Goal: Task Accomplishment & Management: Manage account settings

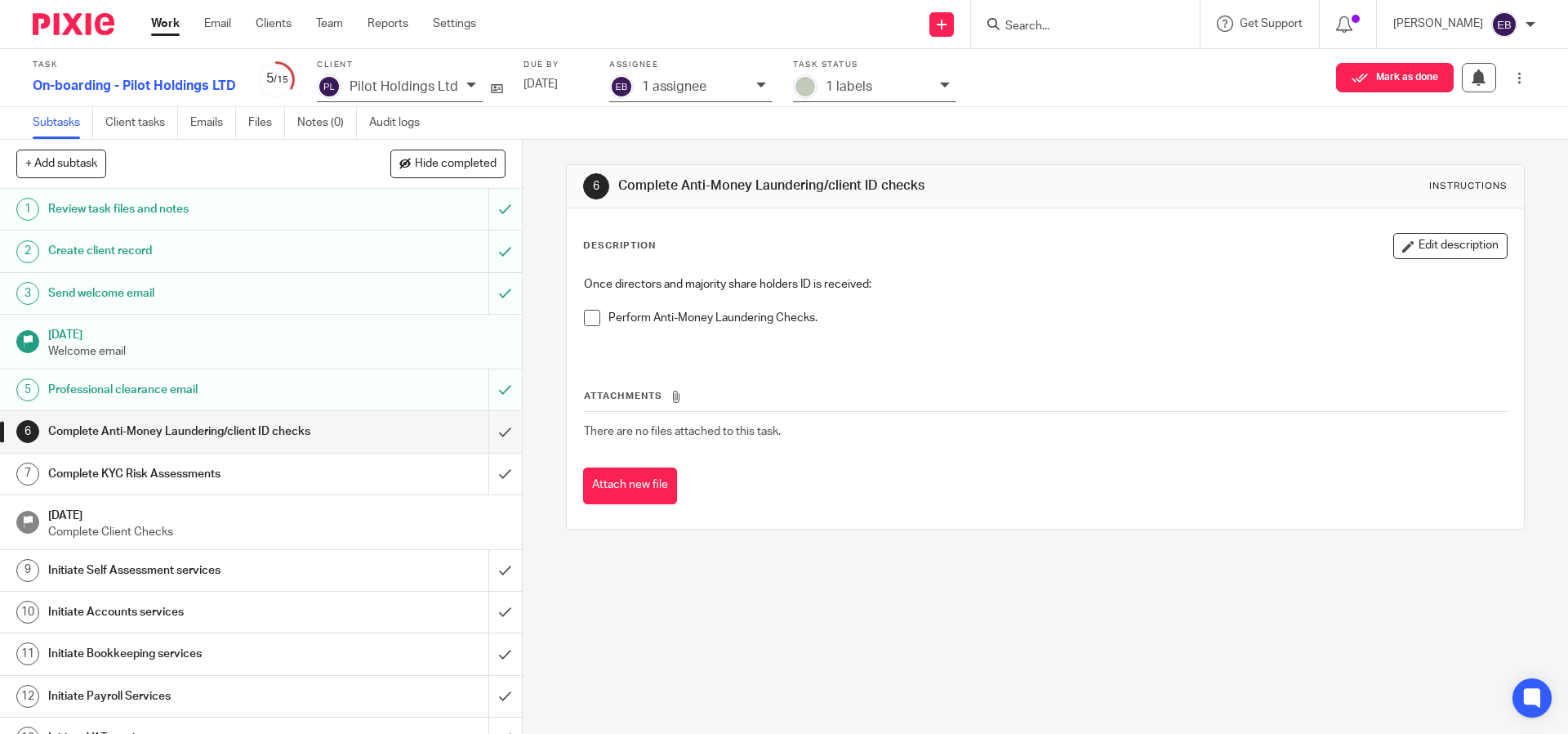
click at [1151, 26] on input "Search" at bounding box center [1077, 27] width 147 height 15
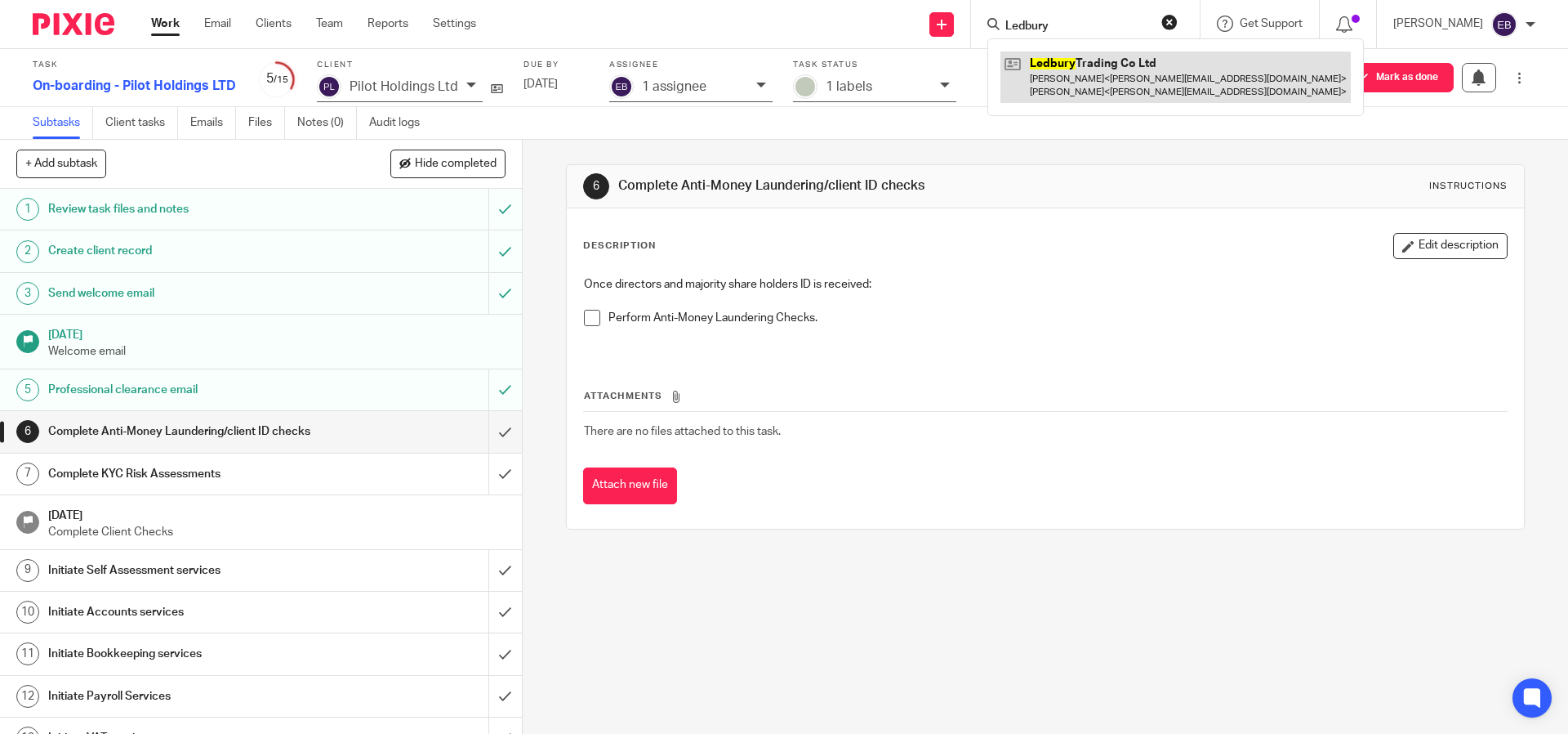
type input "Ledbury"
click at [1148, 76] on link at bounding box center [1175, 76] width 350 height 51
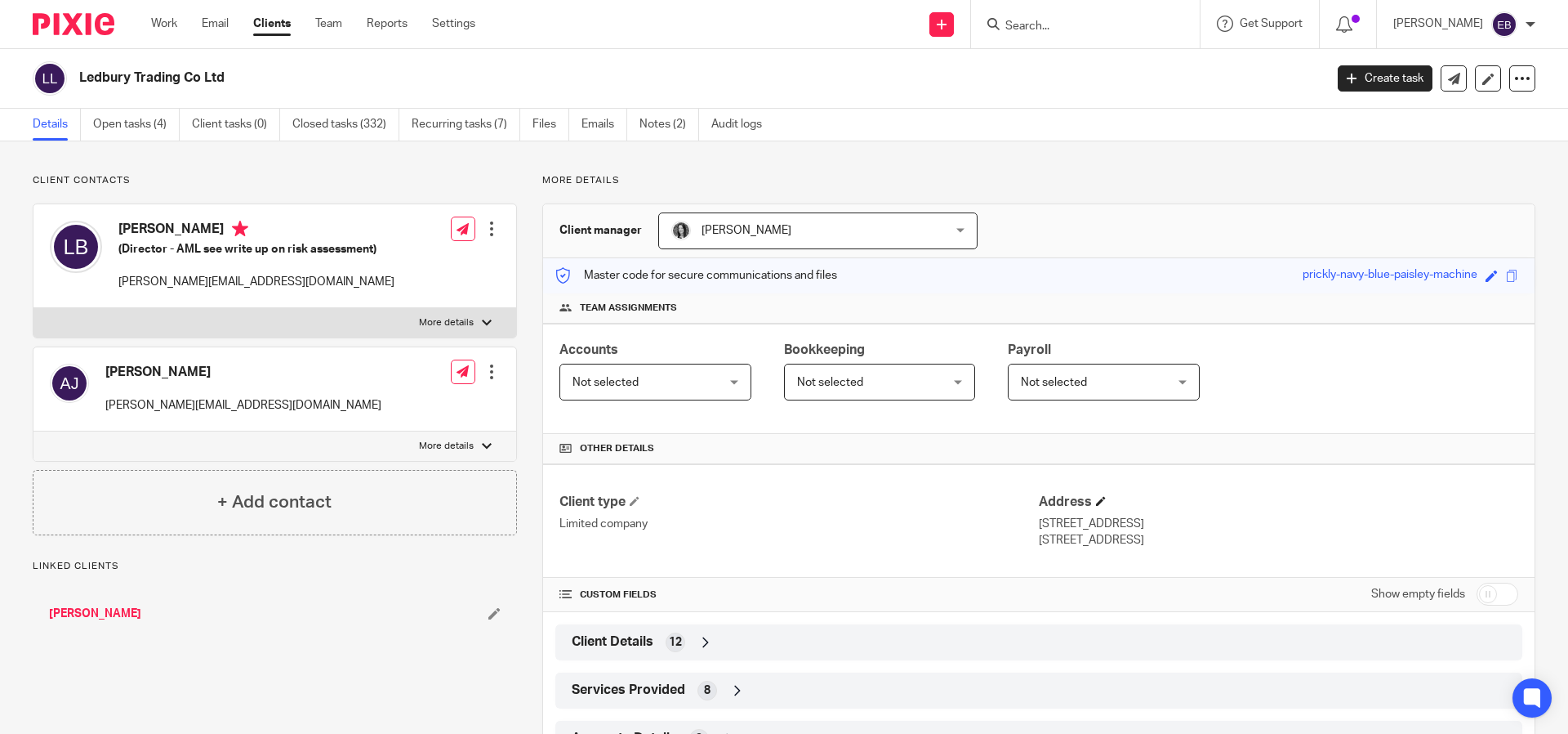
click at [1172, 495] on h4 "Address" at bounding box center [1279, 502] width 480 height 17
click at [1514, 73] on icon at bounding box center [1522, 78] width 16 height 16
click at [1322, 460] on div "Other details" at bounding box center [1039, 448] width 992 height 30
click at [1091, 491] on div "Client type Limited company Address [STREET_ADDRESS] [GEOGRAPHIC_DATA], W11 2AH" at bounding box center [1039, 521] width 992 height 114
click at [1482, 598] on input "checkbox" at bounding box center [1498, 594] width 42 height 23
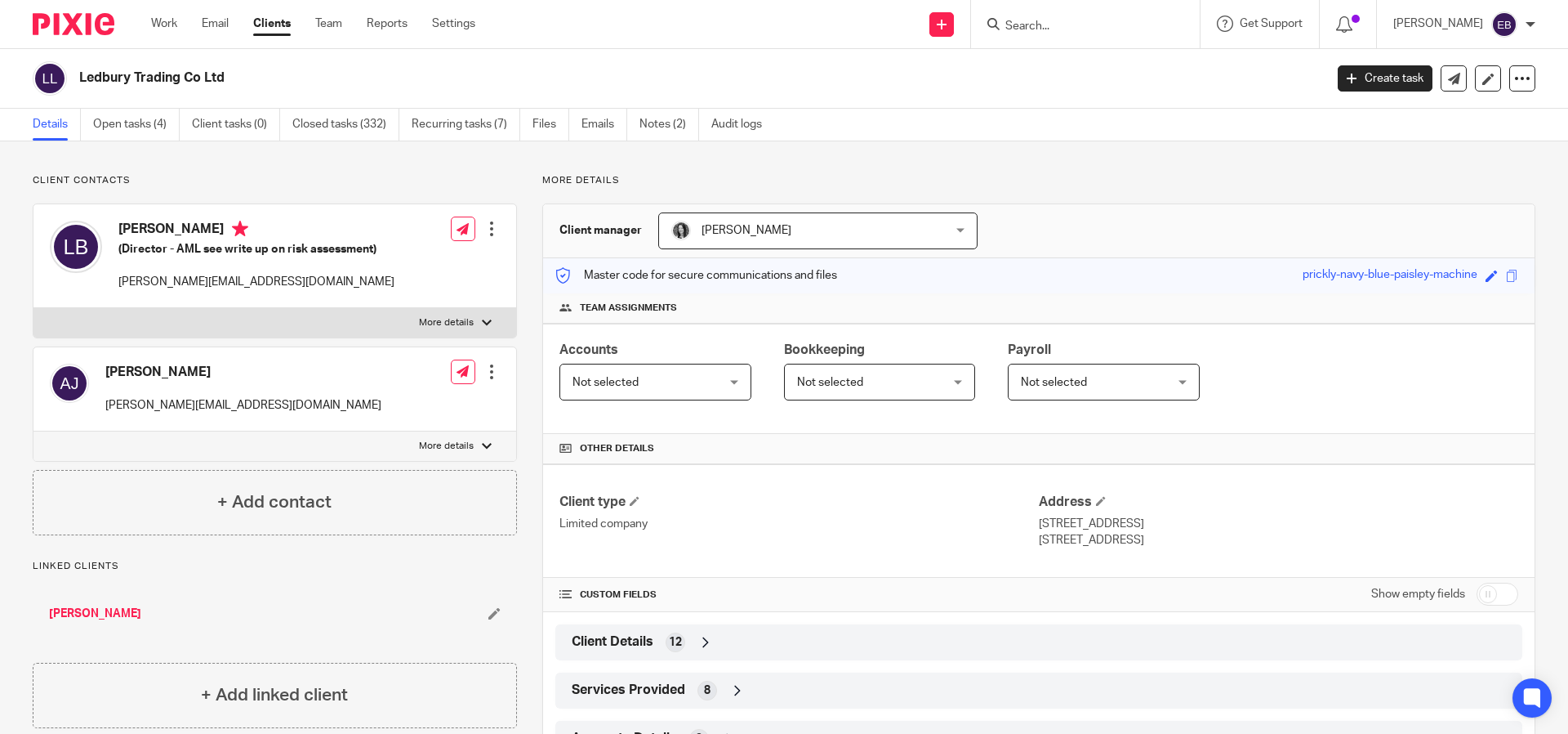
checkbox input "true"
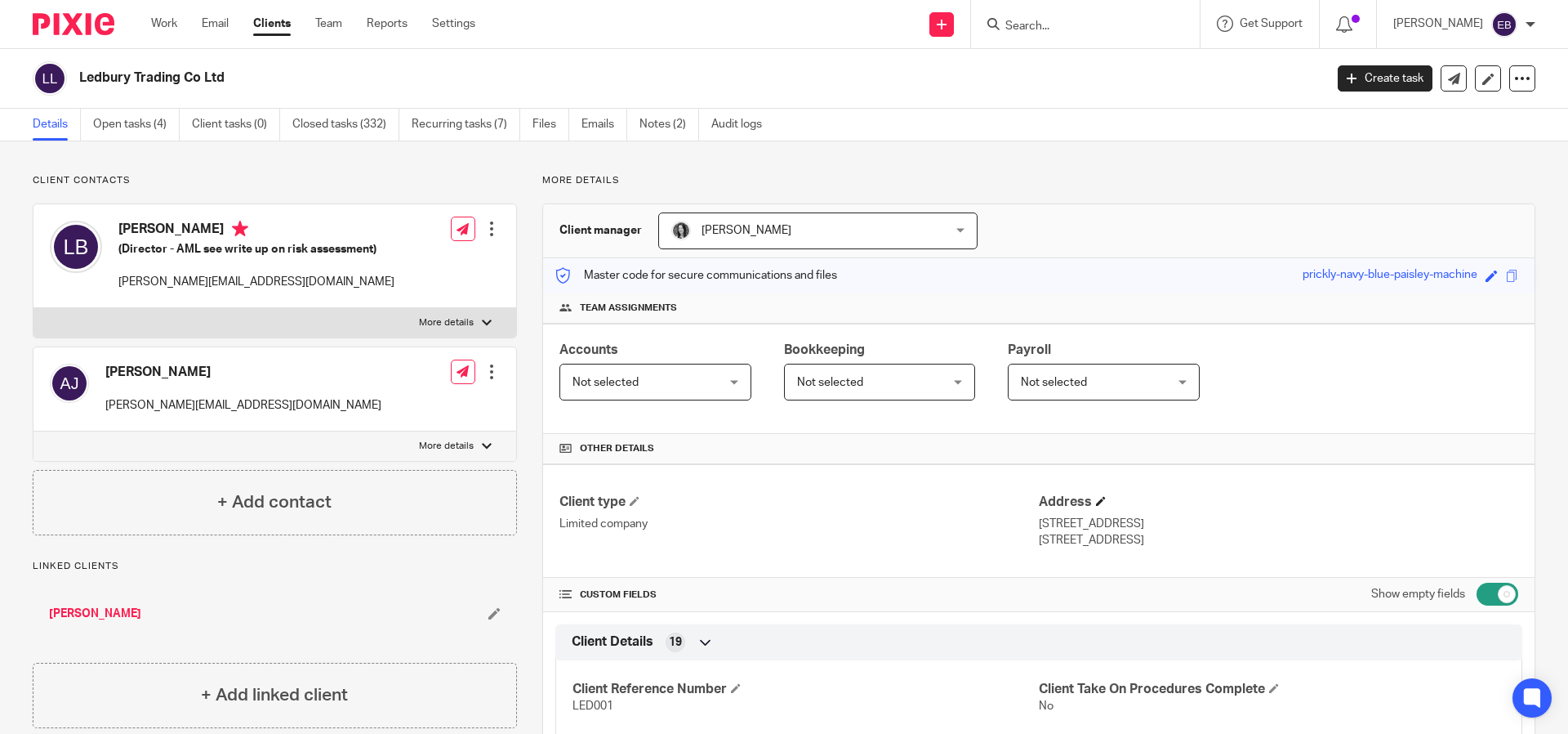
click at [1100, 504] on h4 "Address" at bounding box center [1279, 502] width 480 height 17
click at [1096, 504] on span at bounding box center [1100, 500] width 9 height 9
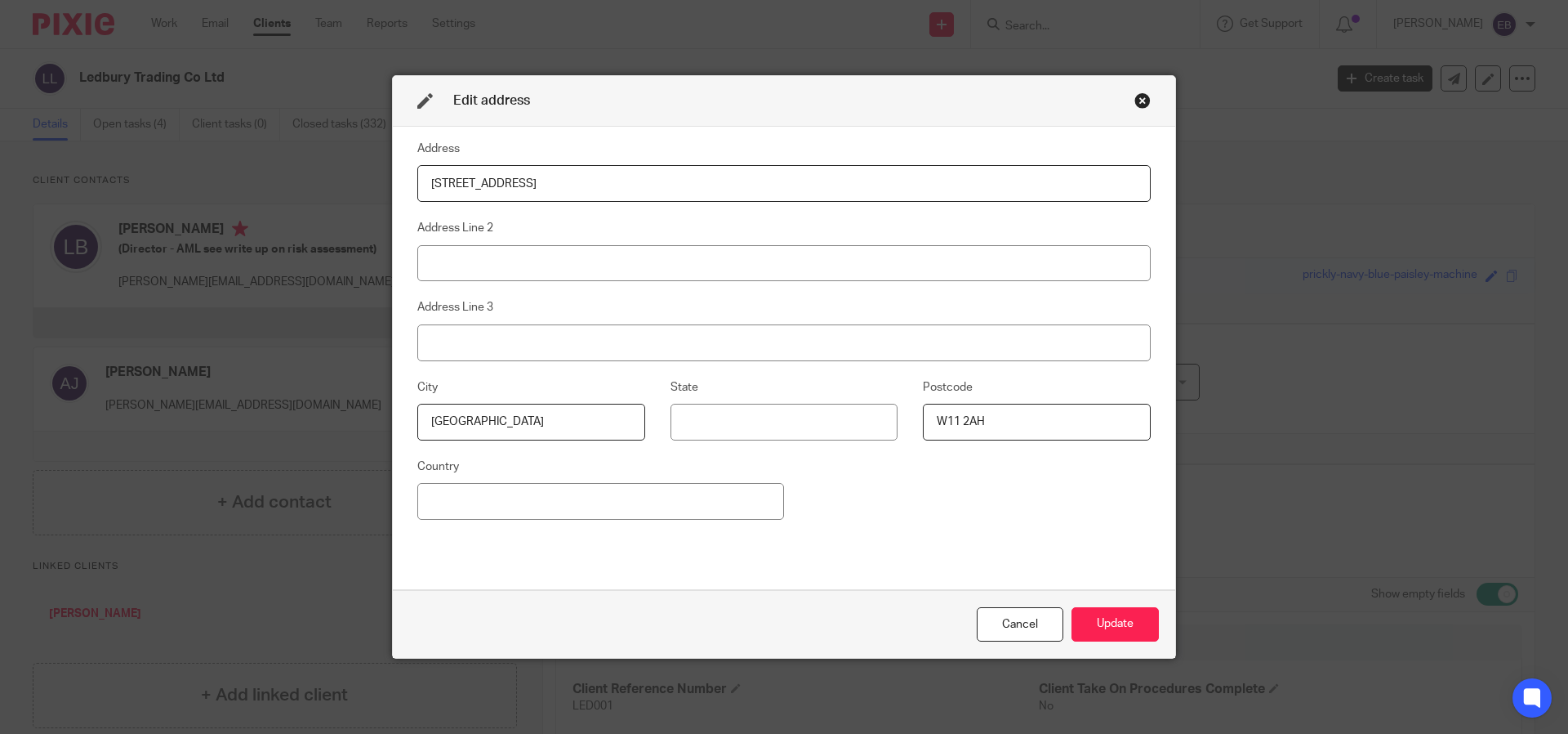
drag, startPoint x: 546, startPoint y: 188, endPoint x: 556, endPoint y: 181, distance: 12.2
click at [546, 188] on input "[STREET_ADDRESS]" at bounding box center [784, 183] width 734 height 37
drag, startPoint x: 559, startPoint y: 180, endPoint x: 286, endPoint y: 169, distance: 273.2
click at [286, 169] on div "Edit address Address [STREET_ADDRESS] Address Line 2 Address Line 3 City [GEOGR…" at bounding box center [784, 367] width 1568 height 734
type input "Flat 1"
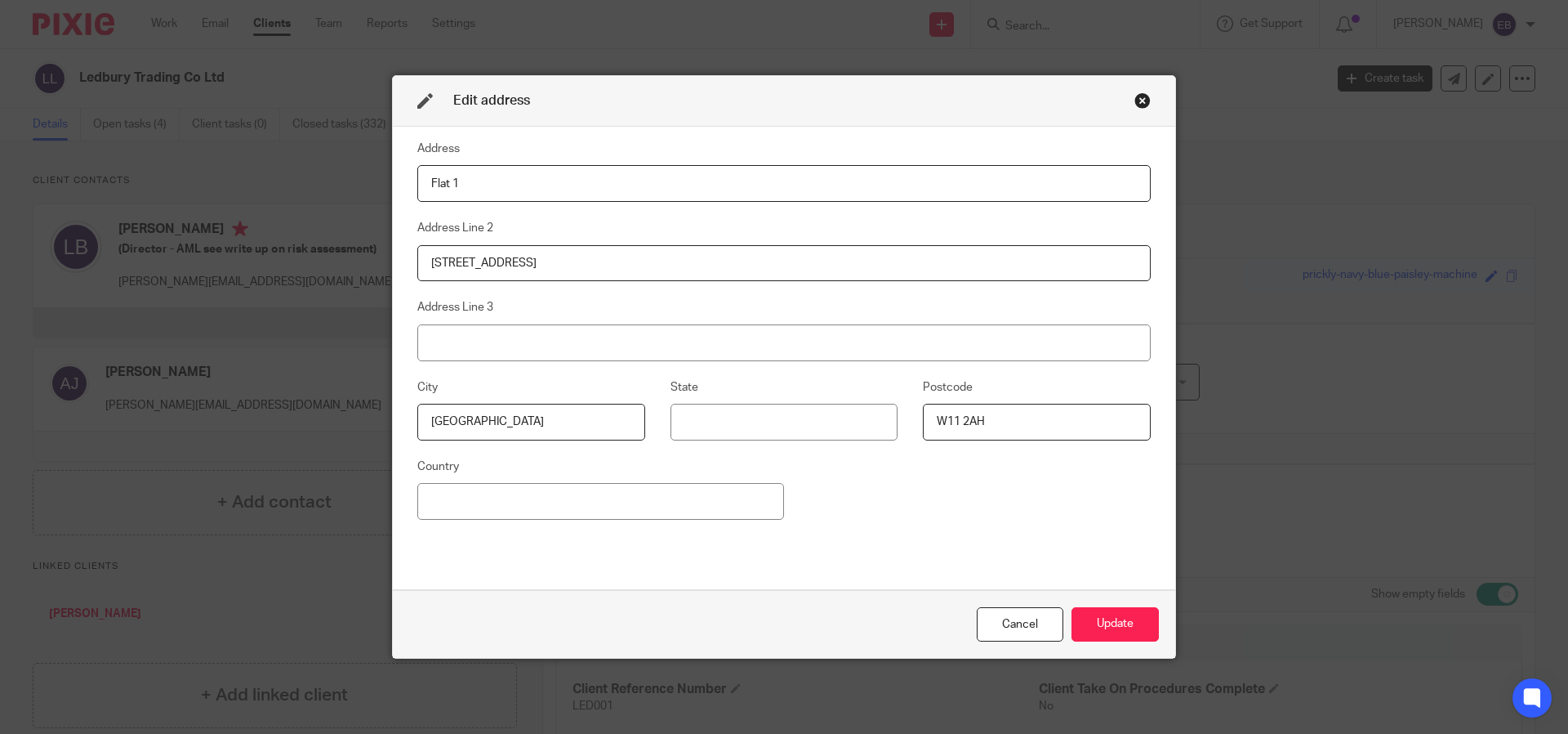
type input "[STREET_ADDRESS]"
type input "L"
type input "W14 8DZ"
click at [1125, 628] on button "Update" at bounding box center [1115, 624] width 87 height 35
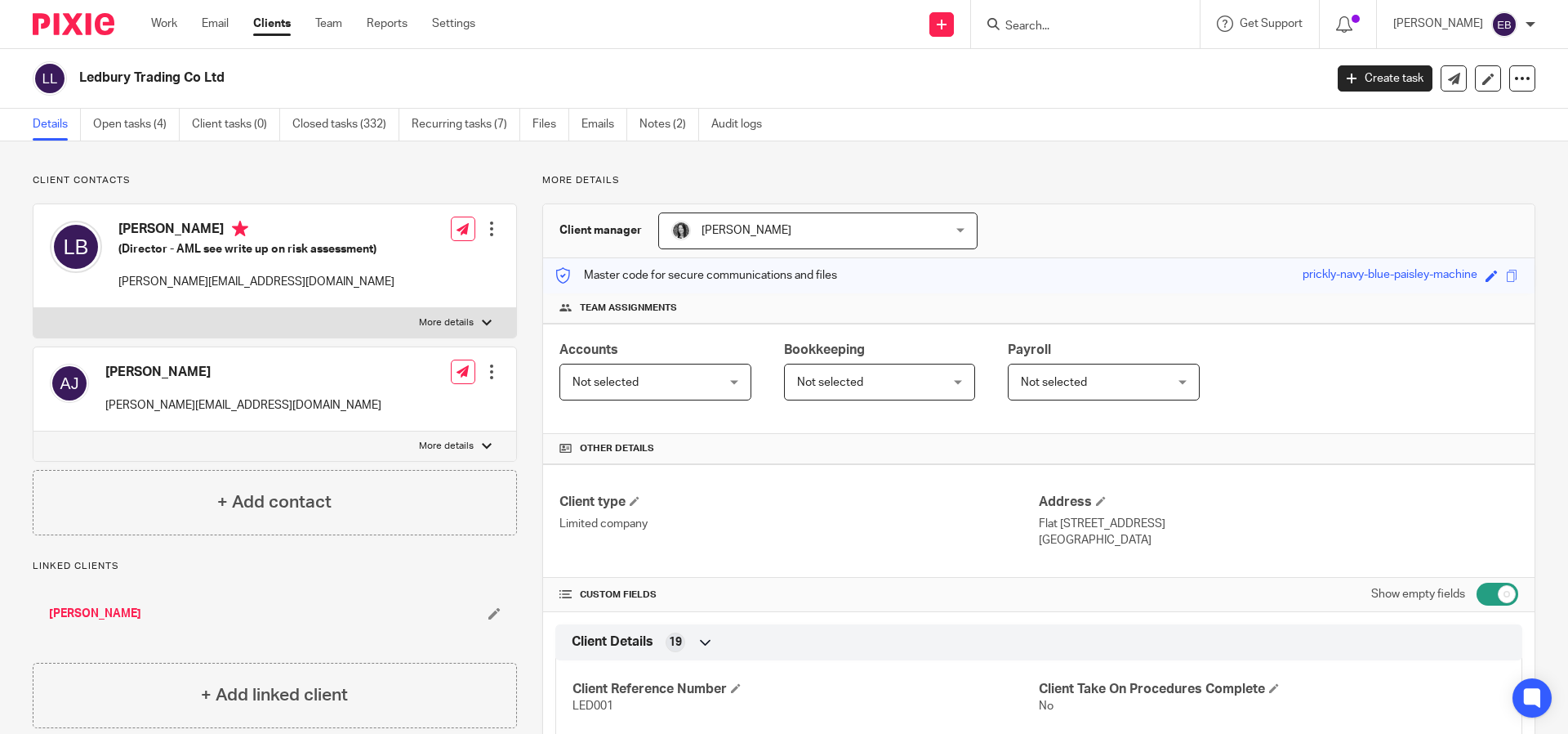
click at [114, 24] on img at bounding box center [73, 24] width 81 height 22
